Goal: Transaction & Acquisition: Download file/media

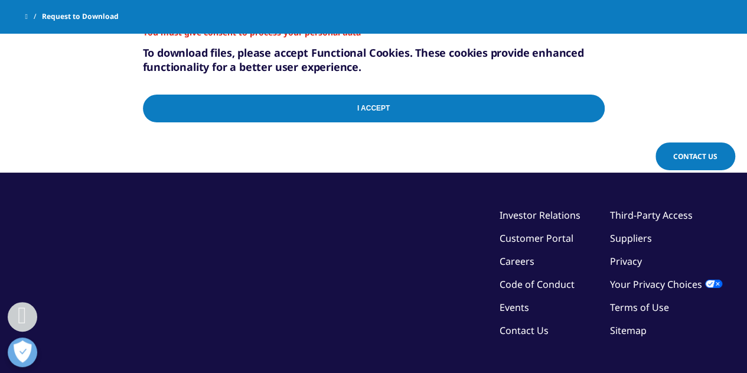
click at [528, 112] on input "I Accept" at bounding box center [374, 108] width 462 height 28
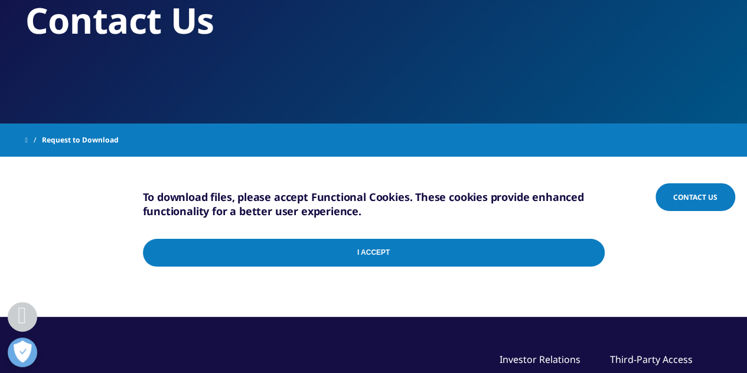
scroll to position [221, 0]
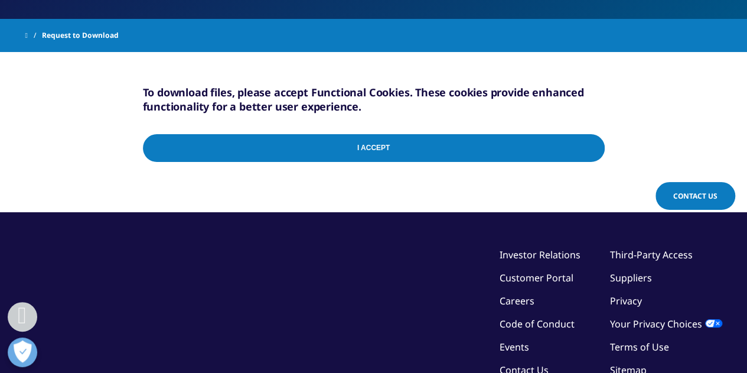
click at [389, 152] on input "I Accept" at bounding box center [374, 148] width 462 height 28
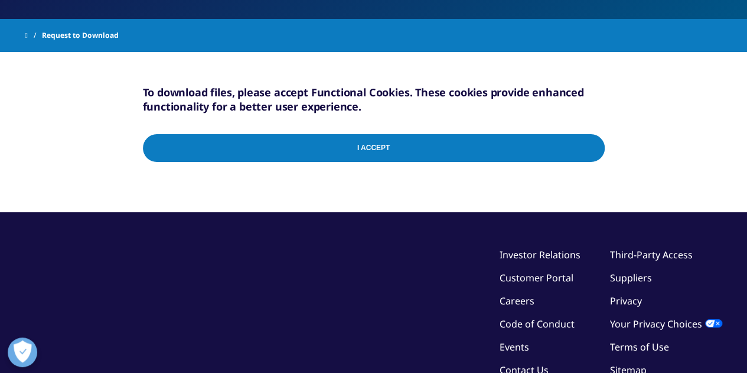
click at [389, 152] on input "I Accept" at bounding box center [374, 148] width 462 height 28
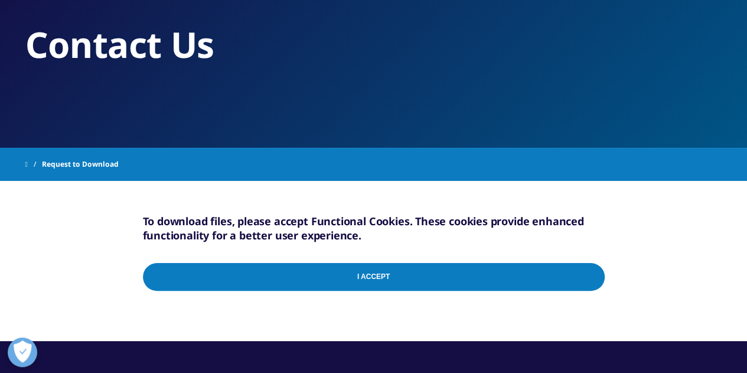
scroll to position [177, 0]
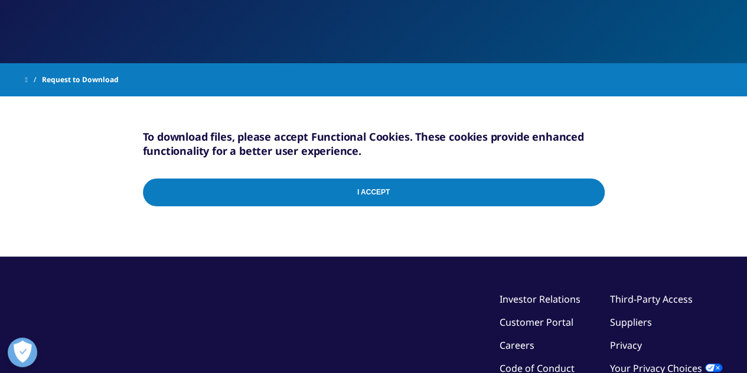
click at [413, 194] on input "I Accept" at bounding box center [374, 192] width 462 height 28
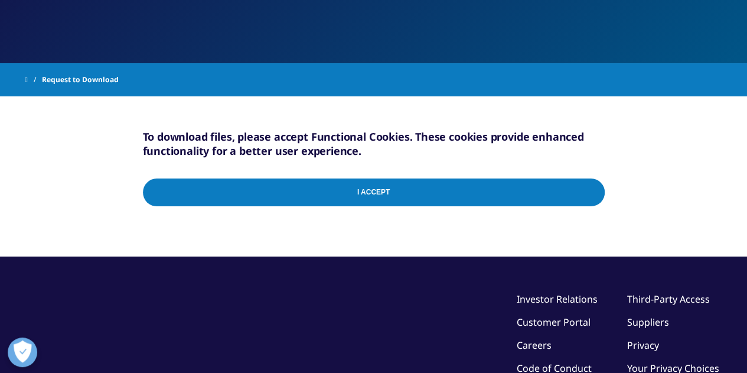
click at [413, 194] on input "I Accept" at bounding box center [374, 192] width 462 height 28
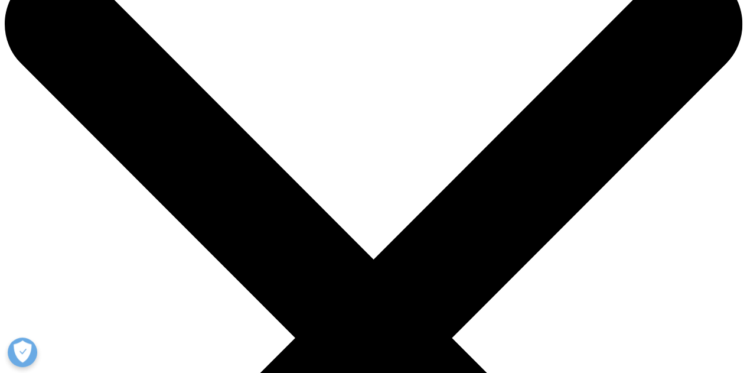
scroll to position [59, 0]
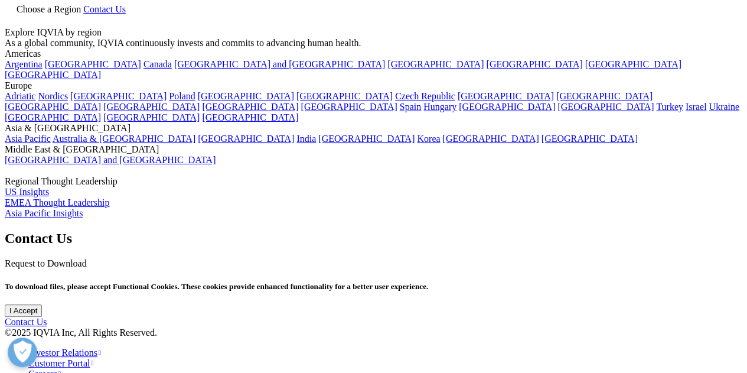
click at [42, 306] on input "I Accept" at bounding box center [23, 310] width 37 height 12
